Goal: Task Accomplishment & Management: Use online tool/utility

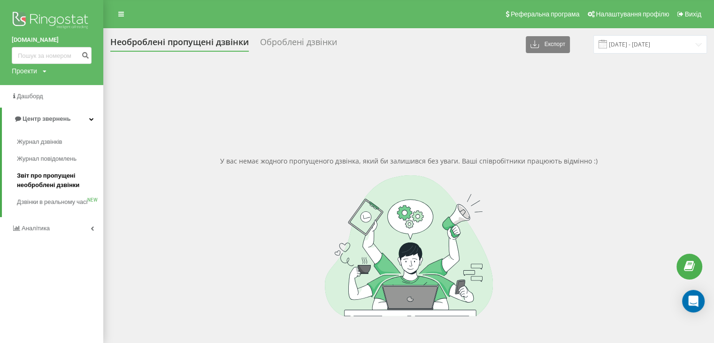
click at [31, 179] on span "Звіт про пропущені необроблені дзвінки" at bounding box center [58, 180] width 82 height 19
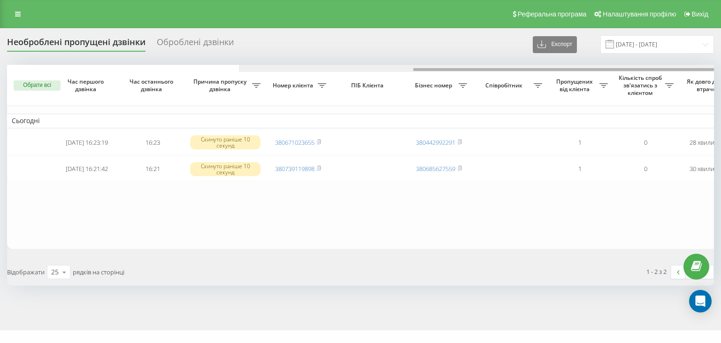
click at [695, 66] on div at bounding box center [592, 68] width 707 height 7
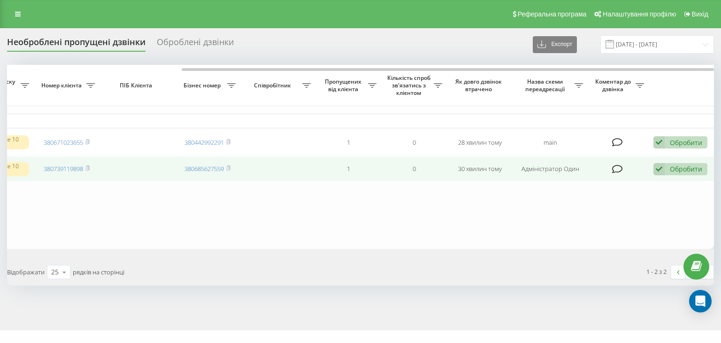
click at [684, 173] on div "Обробити" at bounding box center [686, 168] width 32 height 9
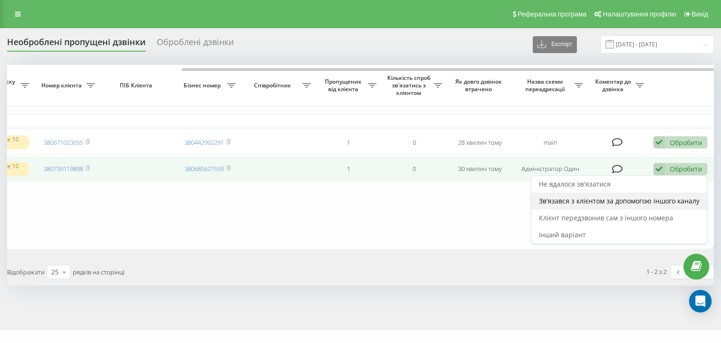
click at [651, 202] on span "Зв'язався з клієнтом за допомогою іншого каналу" at bounding box center [619, 200] width 161 height 9
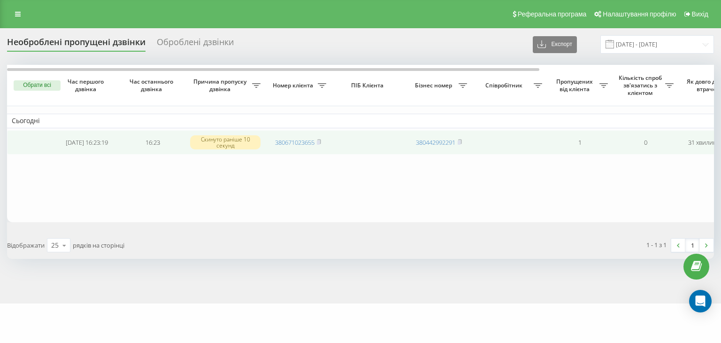
click at [326, 145] on td "380671023655" at bounding box center [298, 142] width 66 height 25
click at [318, 143] on rect at bounding box center [318, 142] width 3 height 4
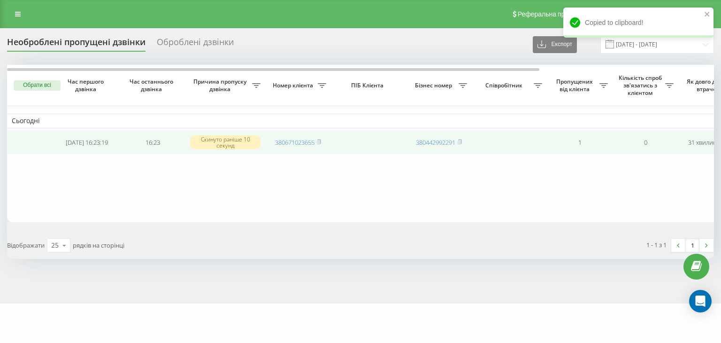
click at [319, 136] on td "380671023655" at bounding box center [298, 142] width 66 height 25
click at [319, 140] on rect at bounding box center [318, 142] width 3 height 4
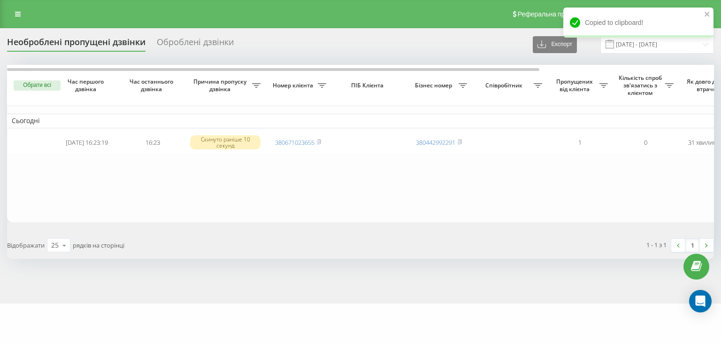
click at [664, 72] on th "Кількість спроб зв'язатись з клієнтом" at bounding box center [646, 85] width 66 height 41
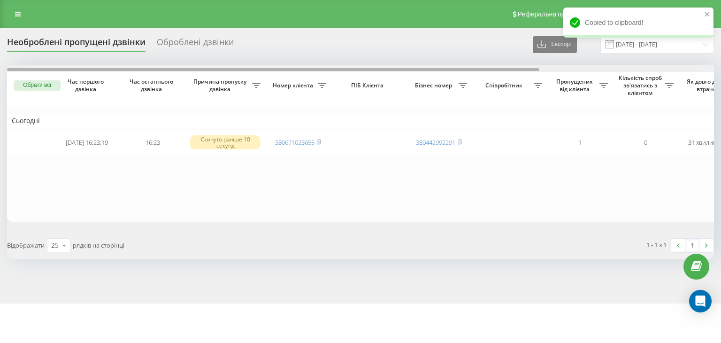
drag, startPoint x: 670, startPoint y: 71, endPoint x: 678, endPoint y: 72, distance: 8.0
click at [674, 70] on div at bounding box center [360, 68] width 707 height 7
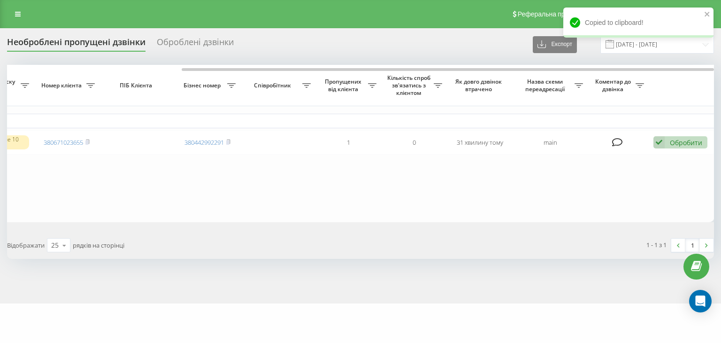
click at [688, 127] on td "Сьогодні" at bounding box center [244, 121] width 939 height 14
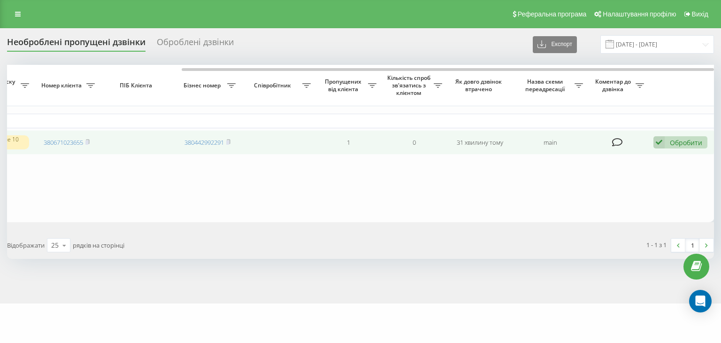
click at [688, 145] on div "Обробити" at bounding box center [686, 142] width 32 height 9
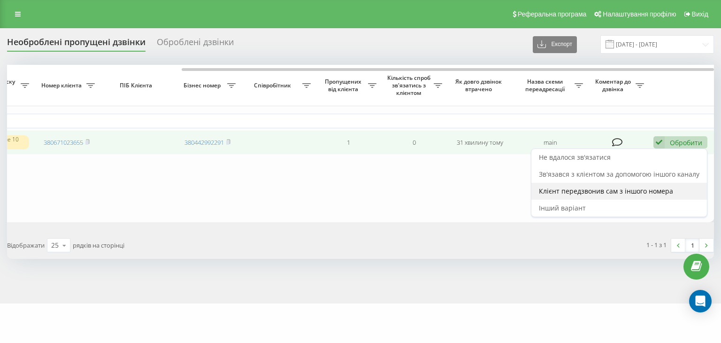
click at [665, 185] on div "Клієнт передзвонив сам з іншого номера" at bounding box center [620, 191] width 176 height 17
